Goal: Information Seeking & Learning: Learn about a topic

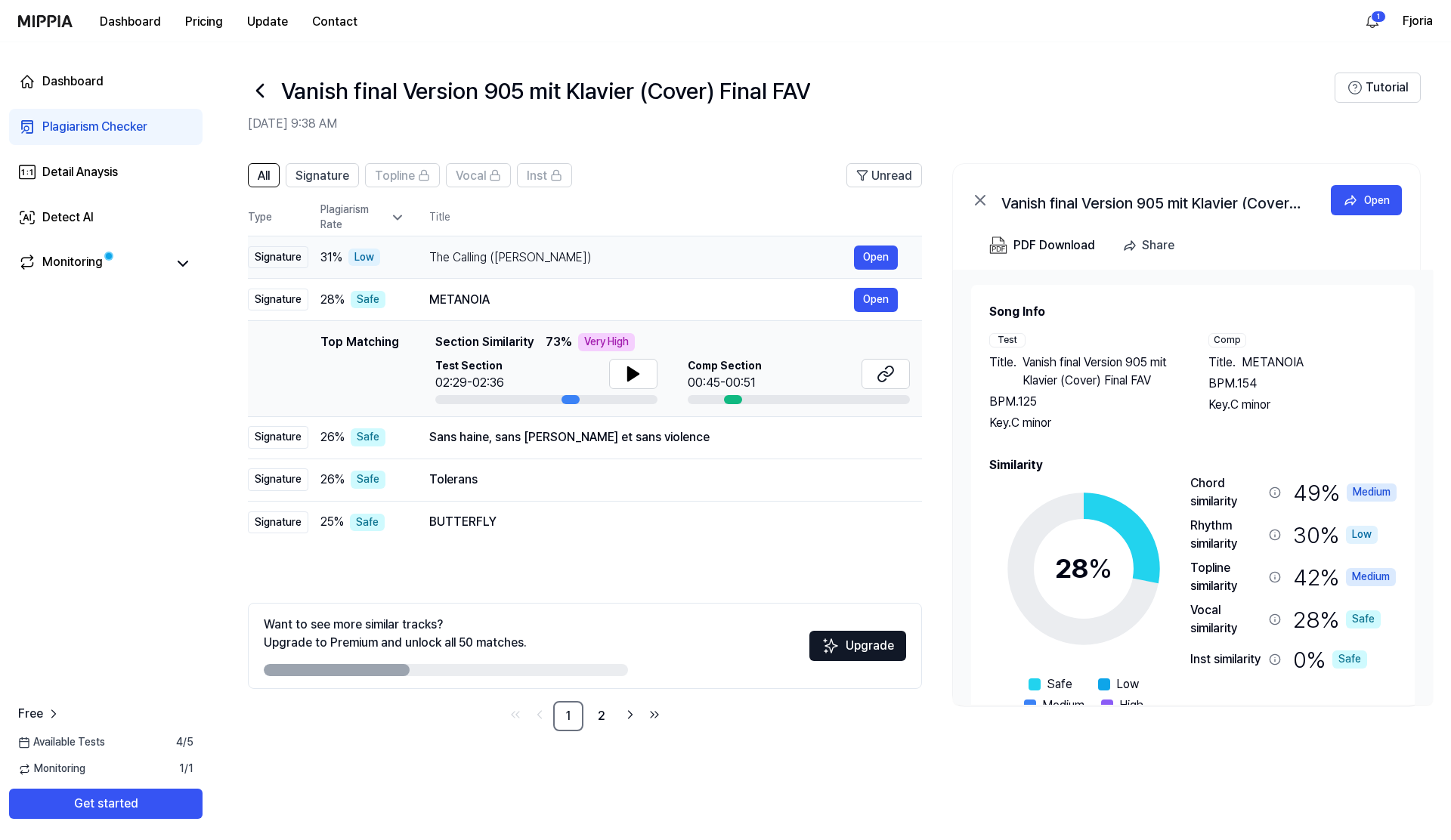
click at [467, 252] on div "The Calling ([PERSON_NAME])" at bounding box center [641, 257] width 424 height 18
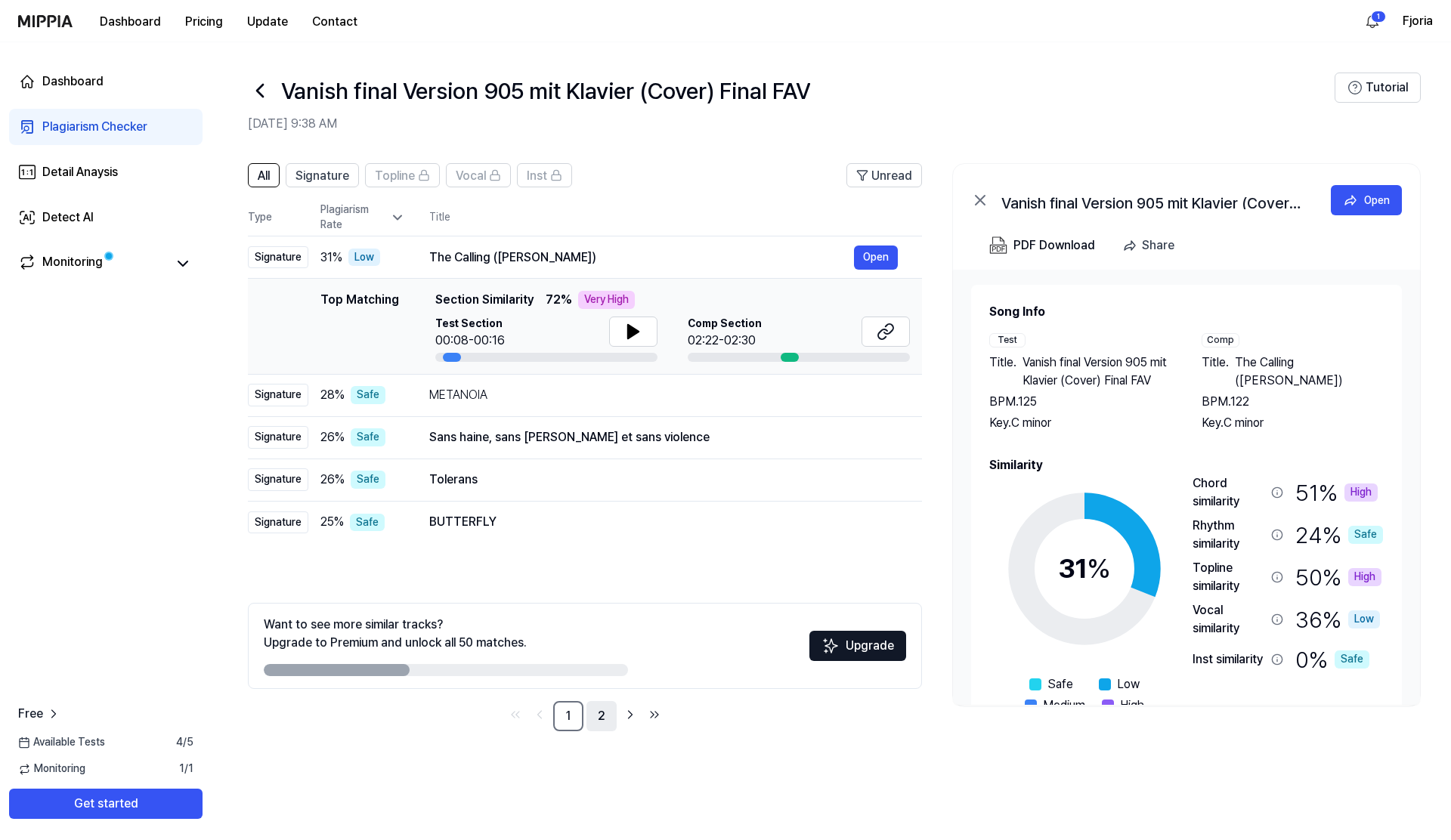
click at [606, 716] on link "2" at bounding box center [601, 716] width 30 height 30
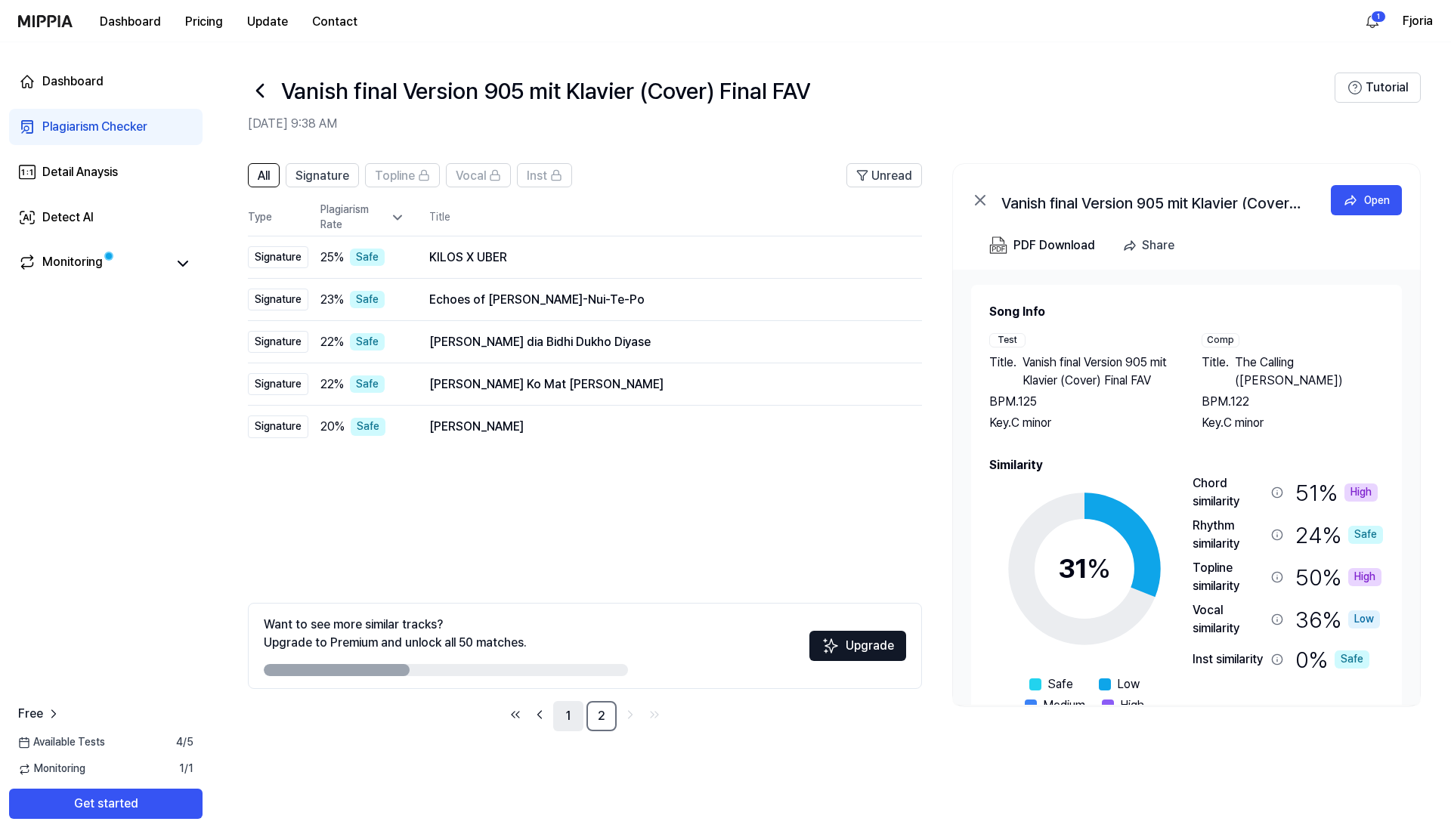
click at [567, 716] on link "1" at bounding box center [568, 716] width 30 height 30
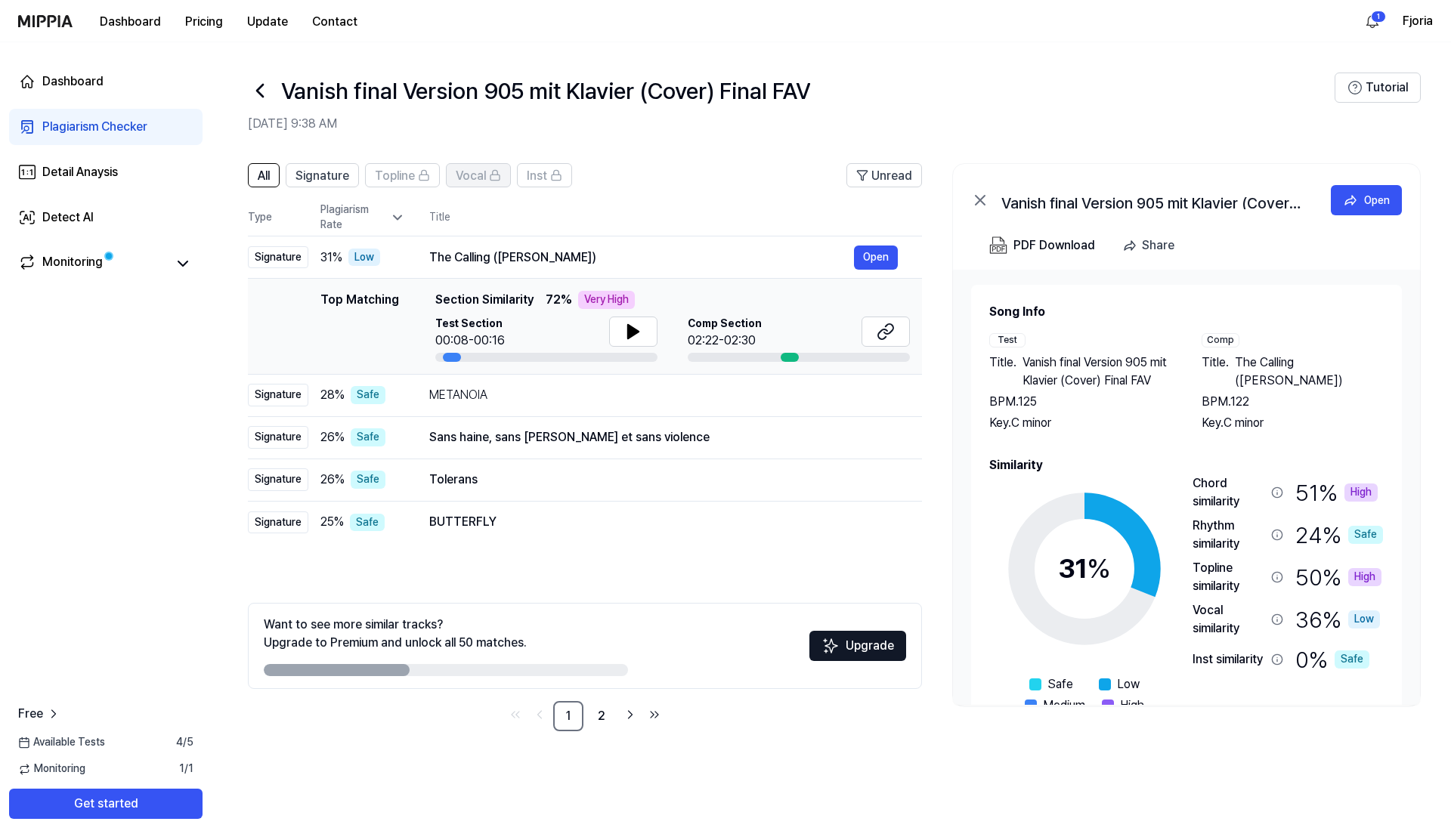
click at [493, 174] on icon at bounding box center [496, 172] width 5 height 4
click at [497, 183] on div "Vocal" at bounding box center [479, 174] width 46 height 19
click at [854, 641] on button "Upgrade" at bounding box center [858, 646] width 97 height 30
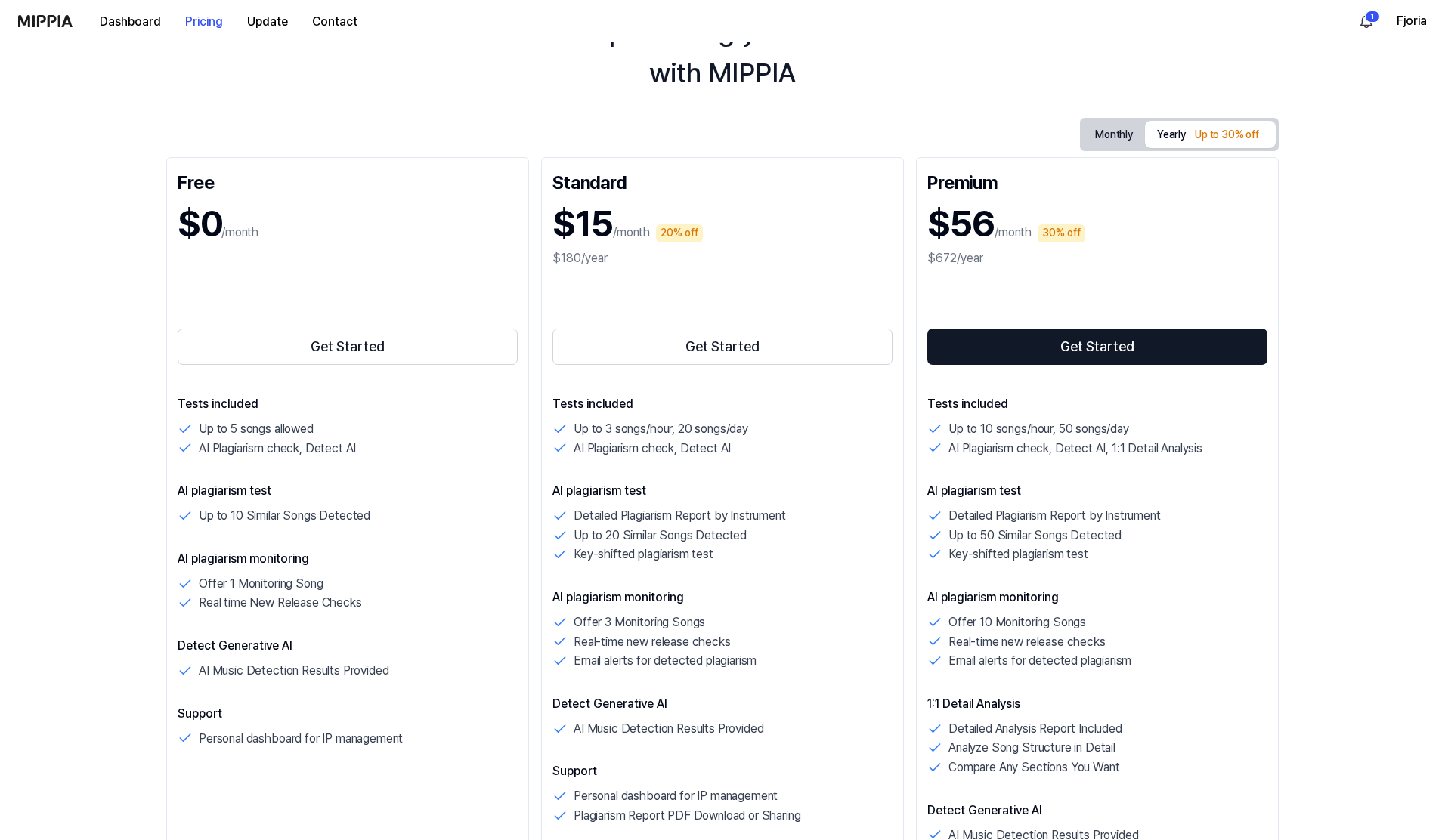
scroll to position [92, 0]
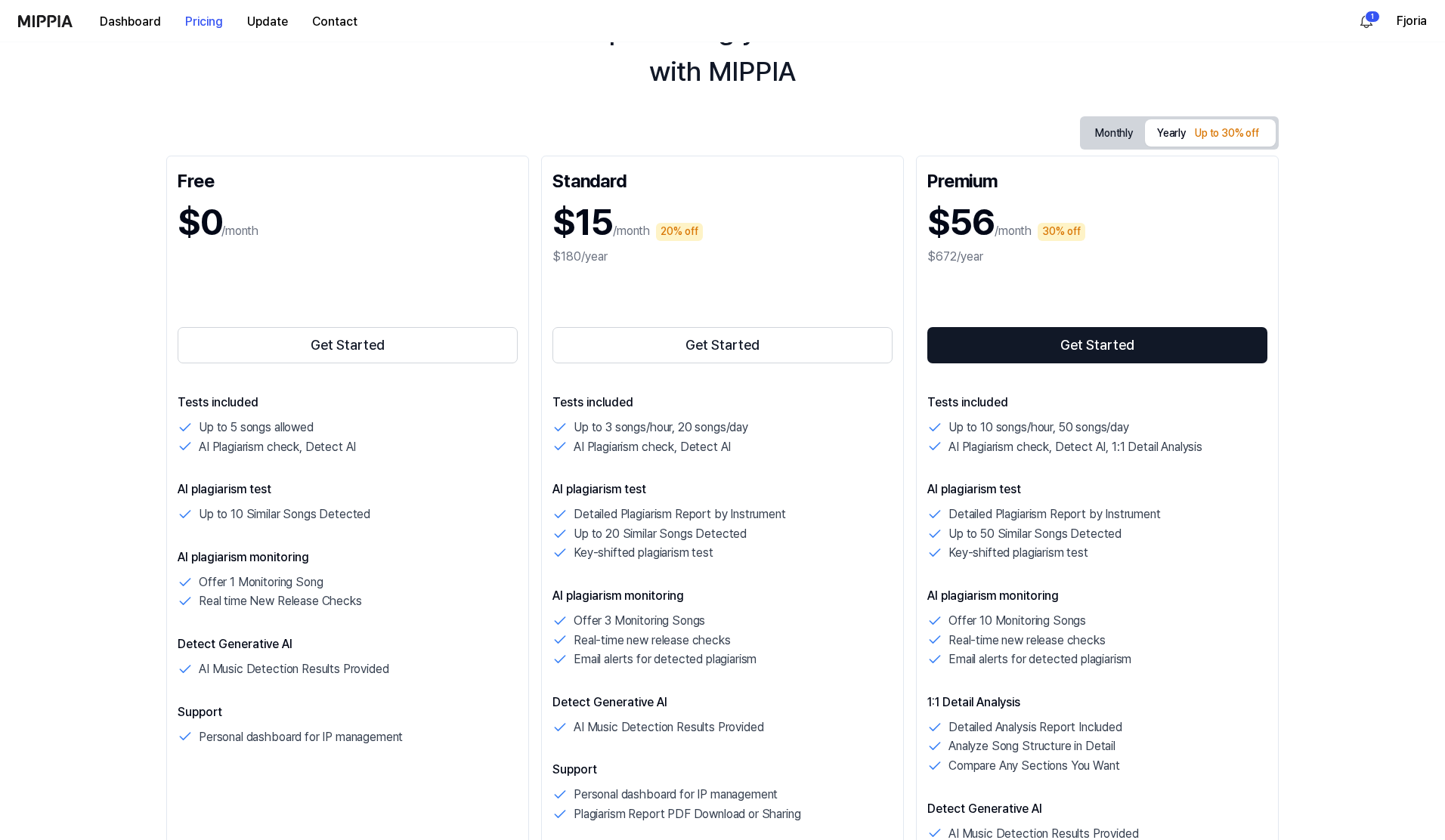
click at [1101, 130] on button "Monthly" at bounding box center [1114, 134] width 62 height 24
click at [1244, 139] on div "Up to 30% off" at bounding box center [1226, 133] width 74 height 18
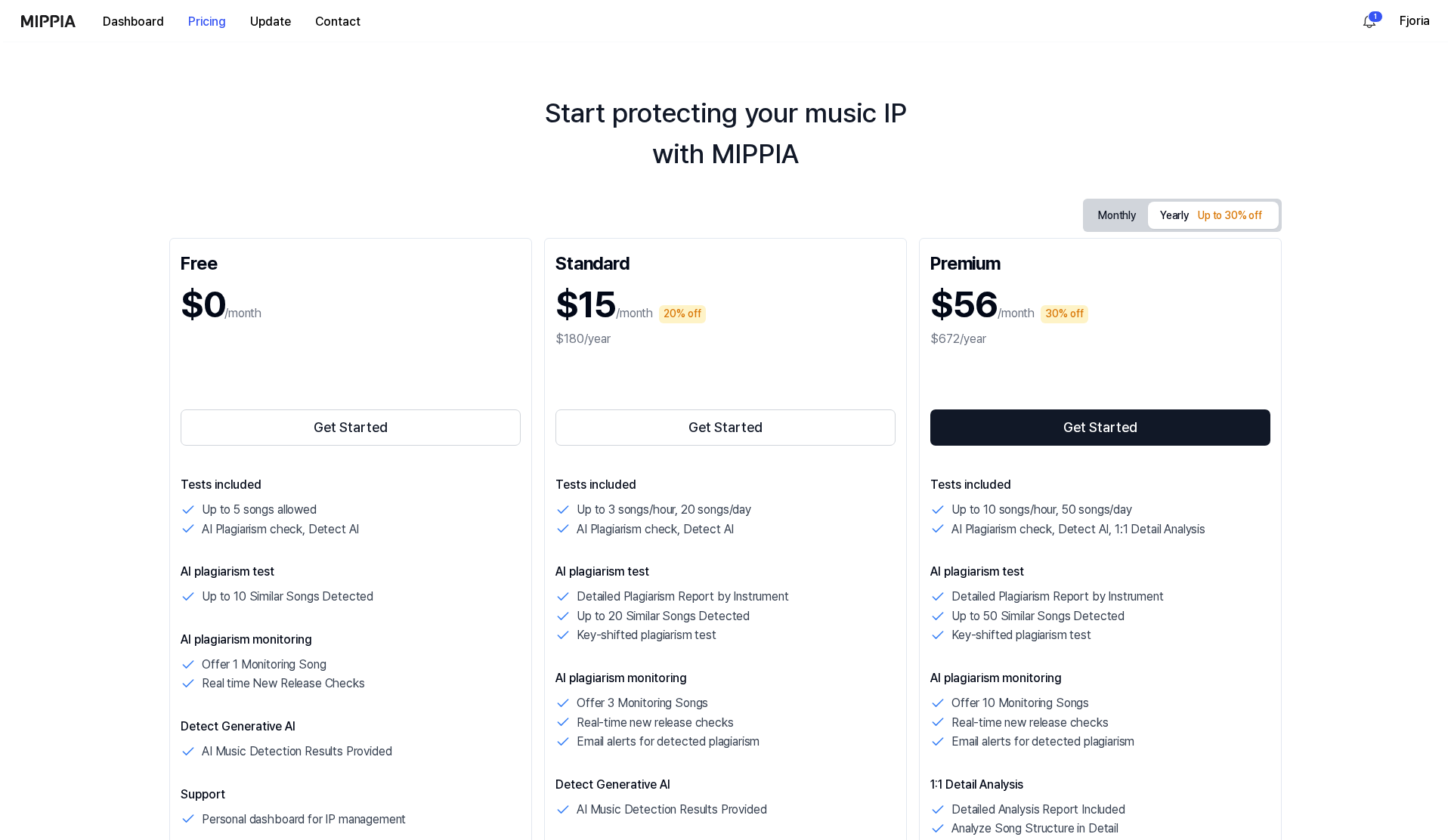
scroll to position [0, 0]
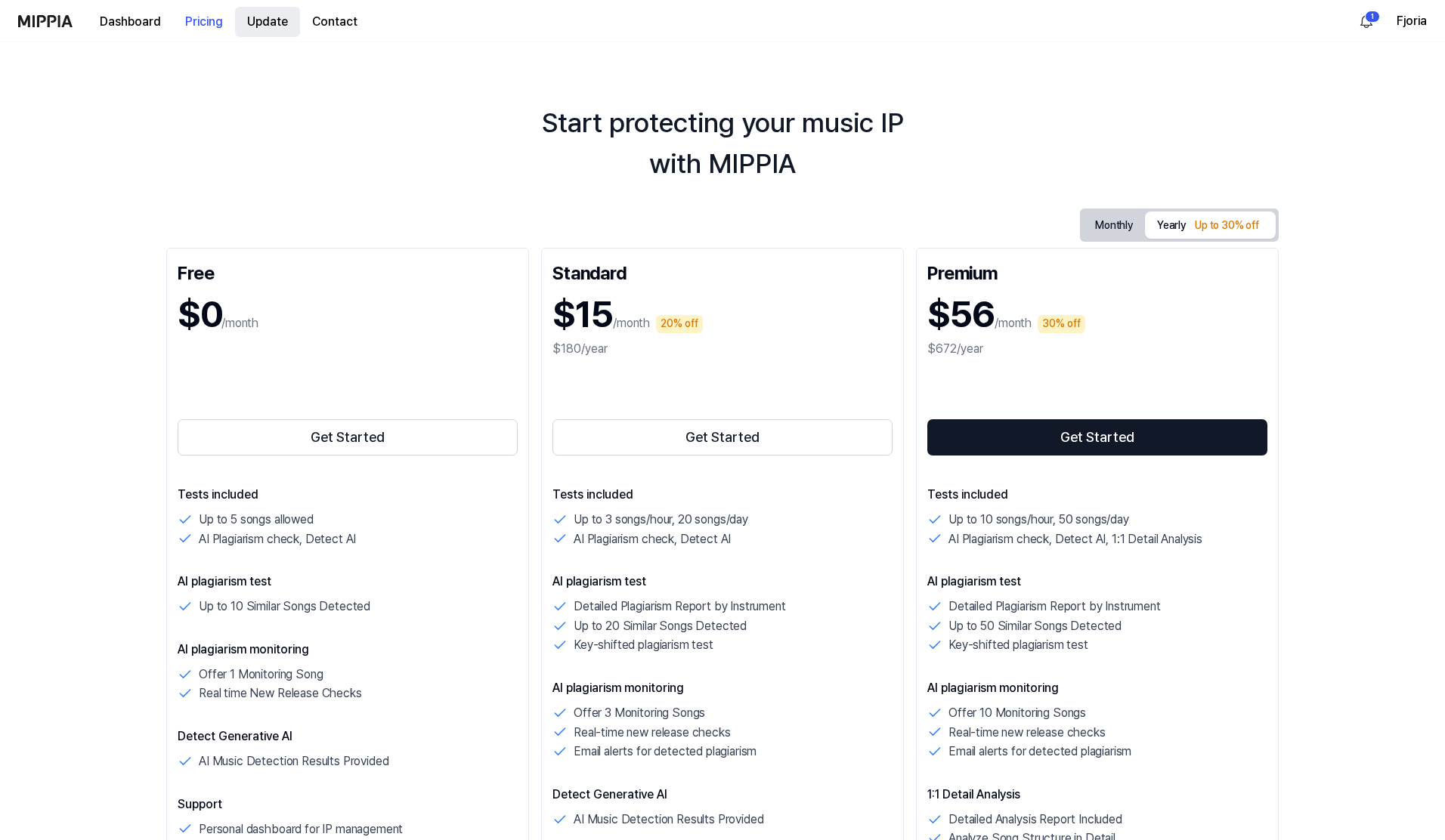
click at [245, 21] on button "Update" at bounding box center [268, 22] width 65 height 30
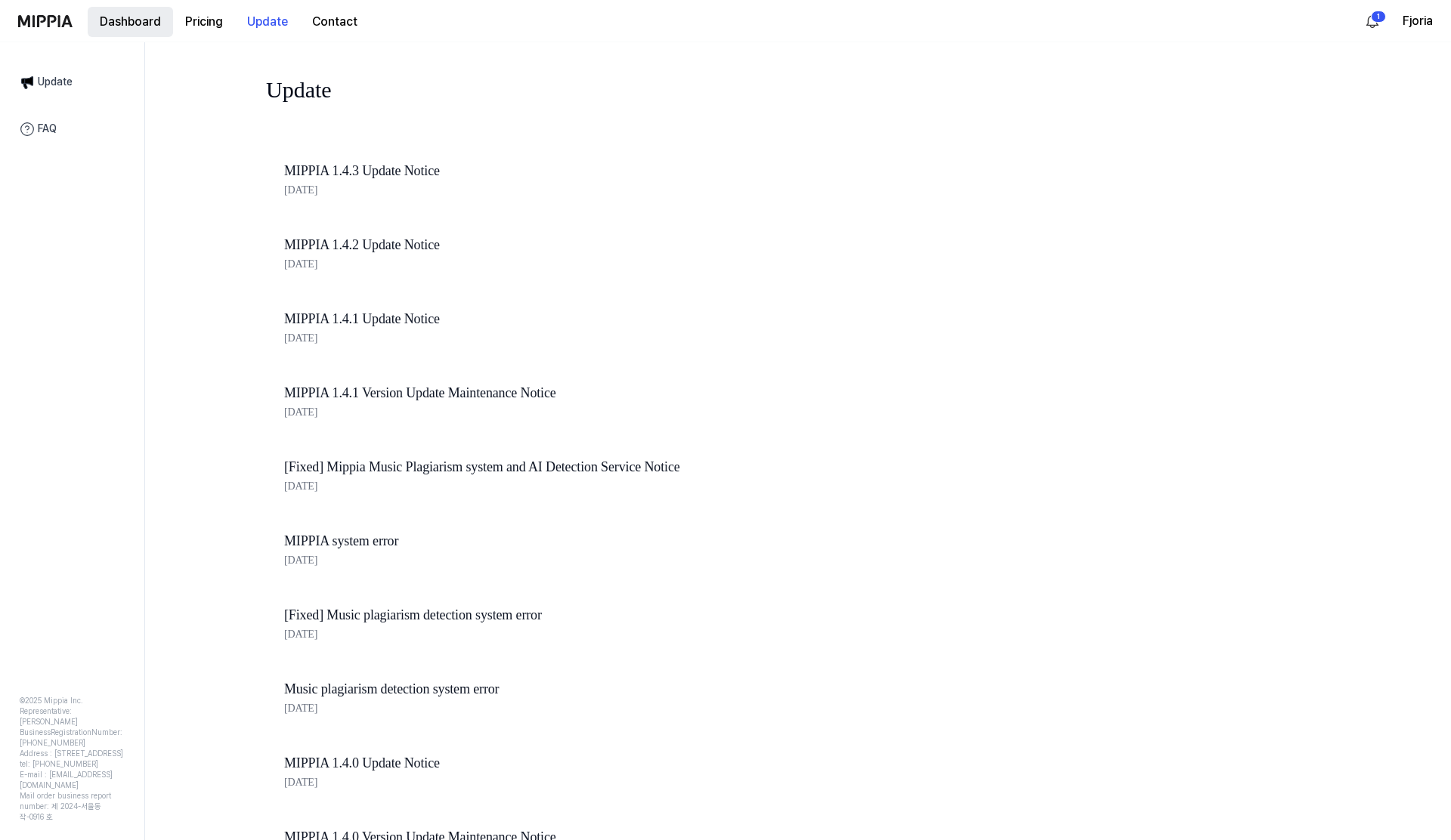
click at [151, 14] on button "Dashboard" at bounding box center [130, 22] width 86 height 30
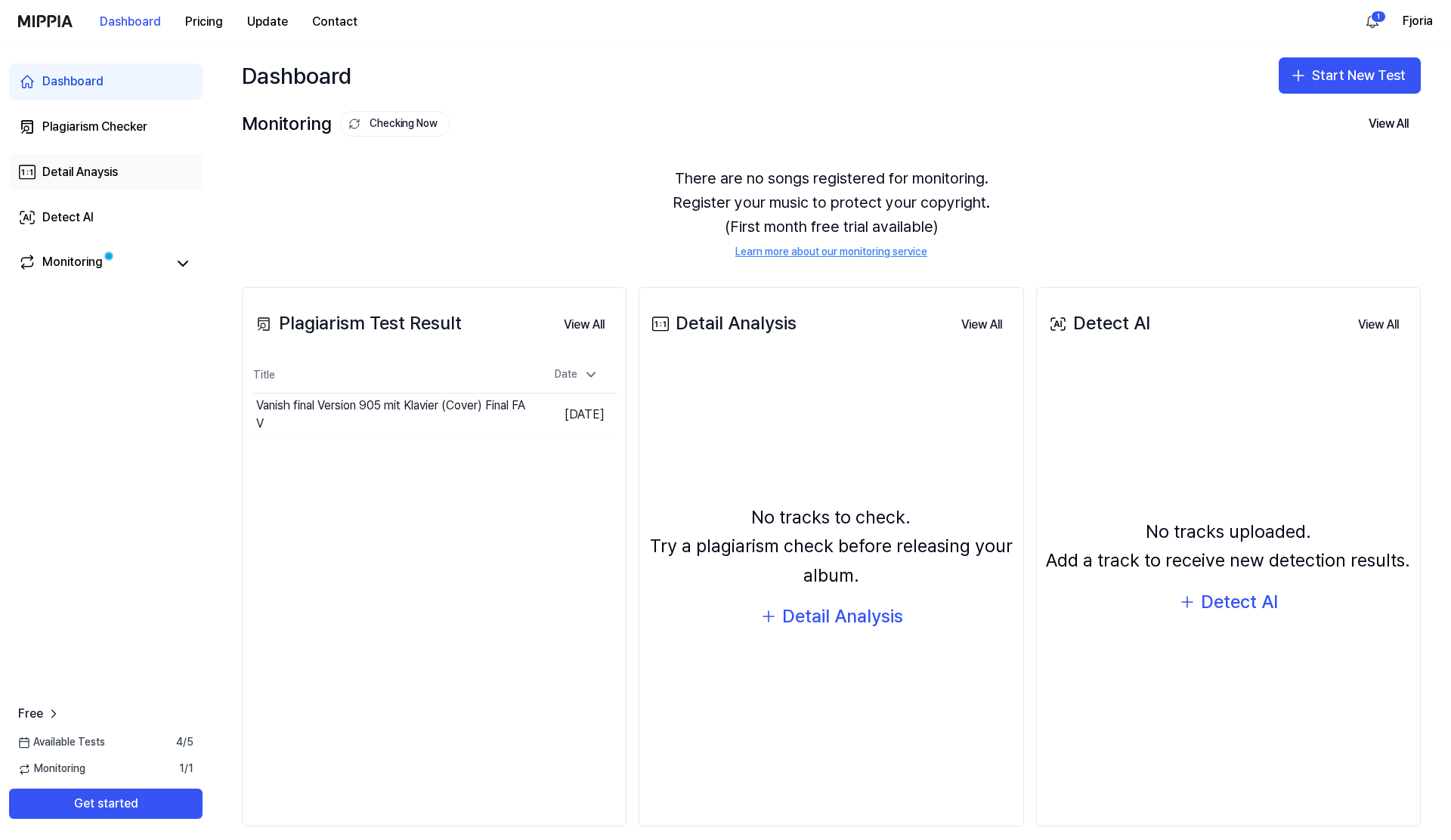
click at [82, 163] on div "Detail Anaysis" at bounding box center [80, 172] width 75 height 18
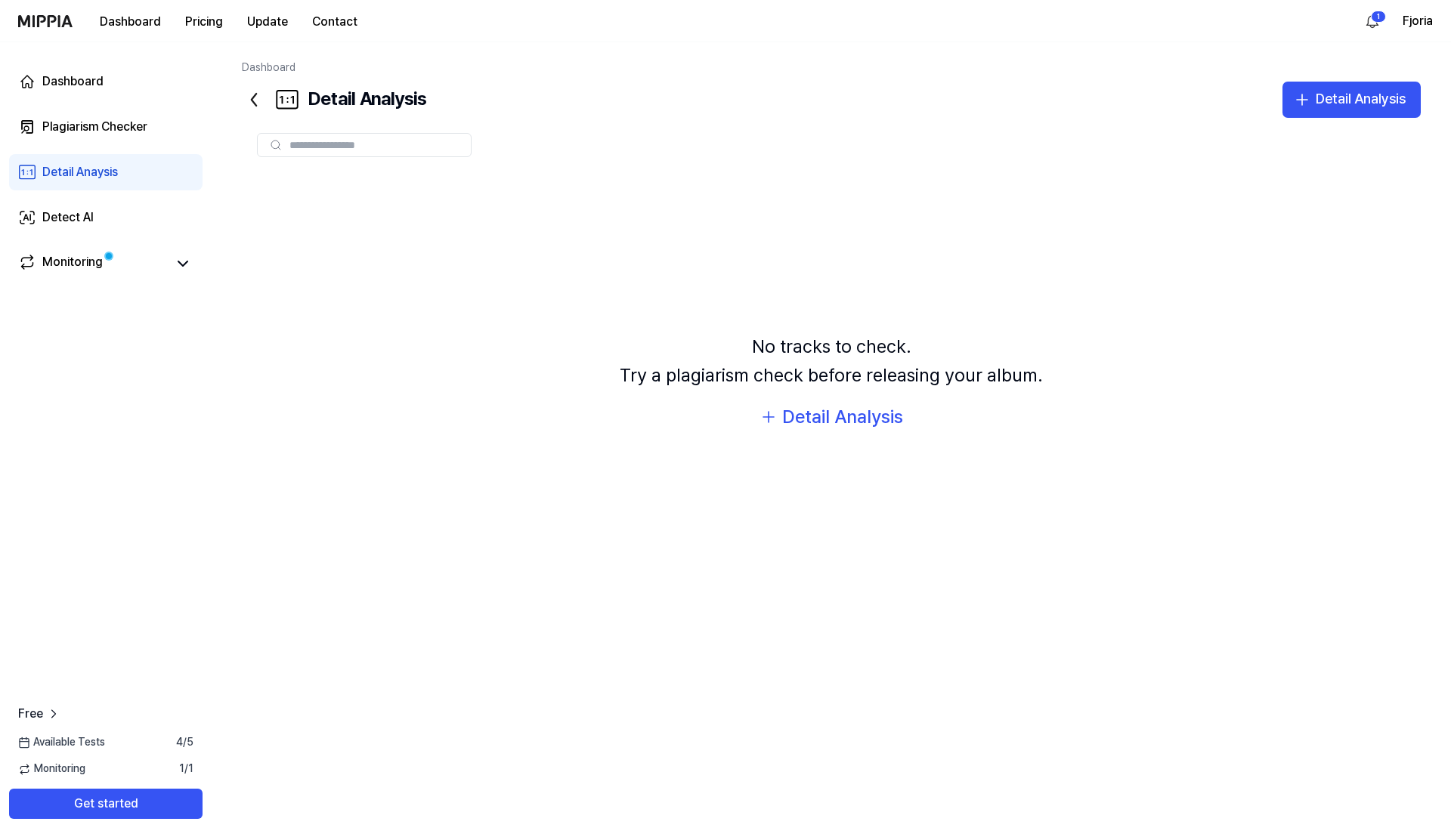
click at [31, 24] on img at bounding box center [45, 21] width 54 height 12
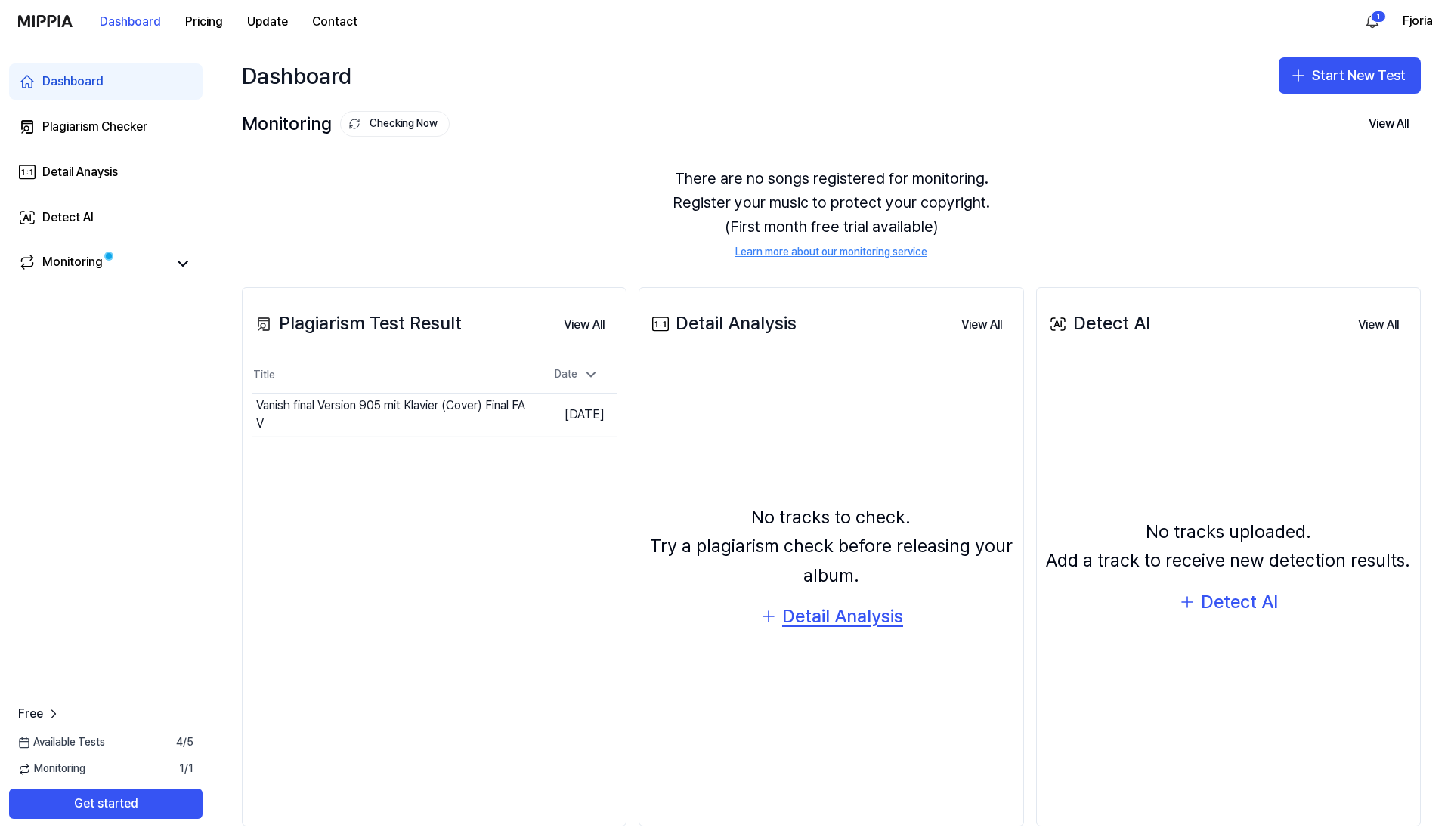
click at [889, 617] on div "Detail Analysis" at bounding box center [843, 616] width 121 height 29
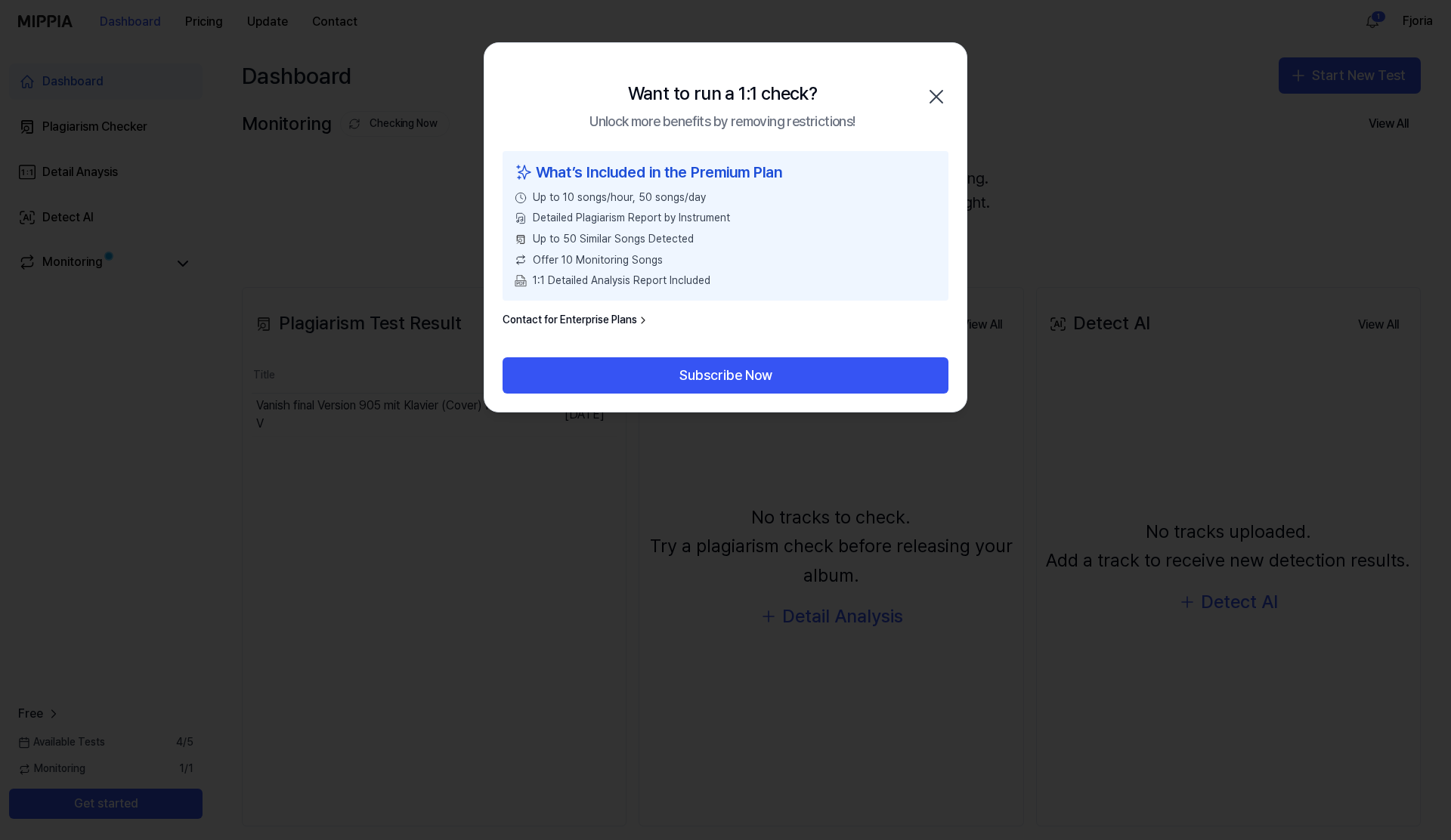
click at [928, 95] on icon "button" at bounding box center [936, 97] width 25 height 25
